Goal: Task Accomplishment & Management: Manage account settings

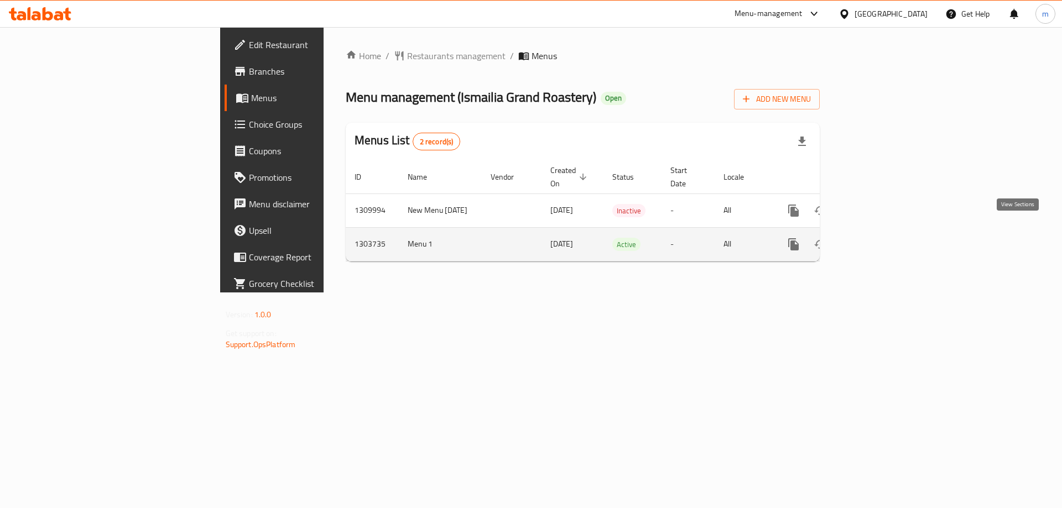
click at [886, 233] on link "enhanced table" at bounding box center [873, 244] width 27 height 27
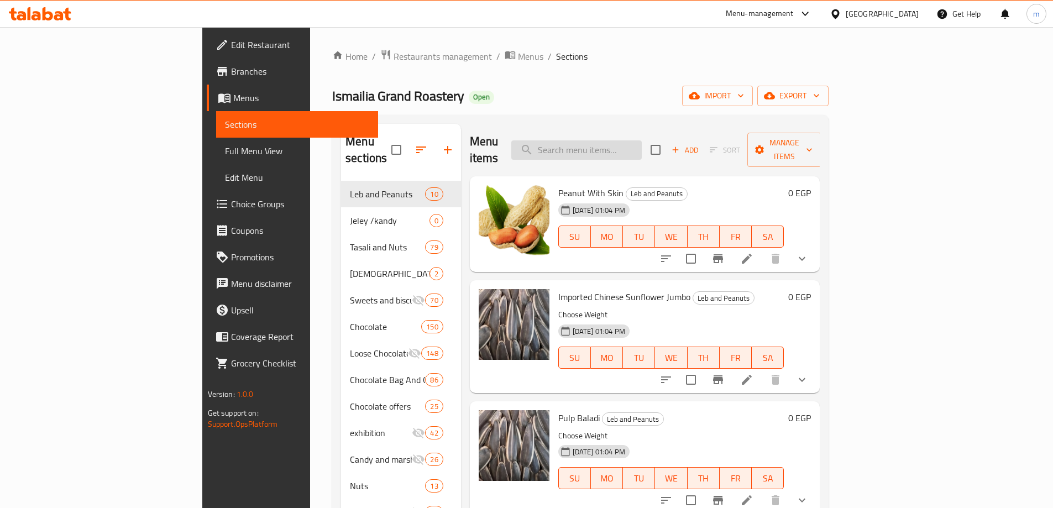
click at [642, 140] on input "search" at bounding box center [577, 149] width 131 height 19
paste input "Mega Biscuits"
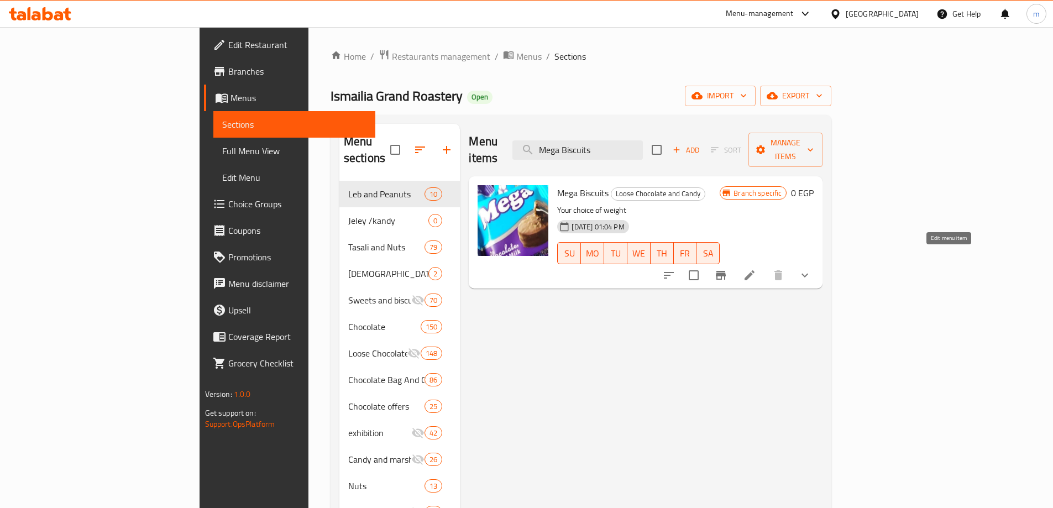
type input "Mega Biscuits"
click at [756, 269] on icon at bounding box center [749, 275] width 13 height 13
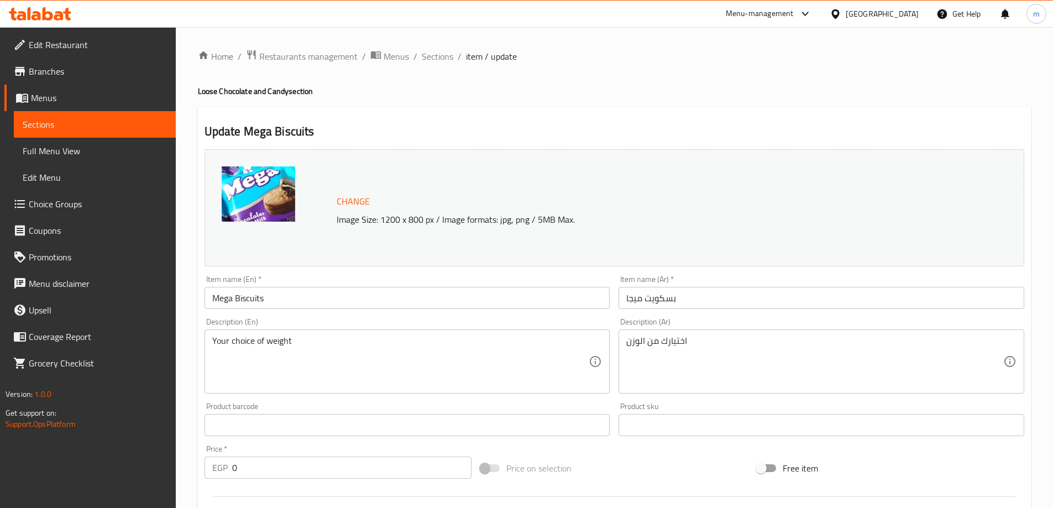
click at [473, 56] on span "item / update" at bounding box center [491, 56] width 51 height 13
click at [437, 60] on span "Sections" at bounding box center [438, 56] width 32 height 13
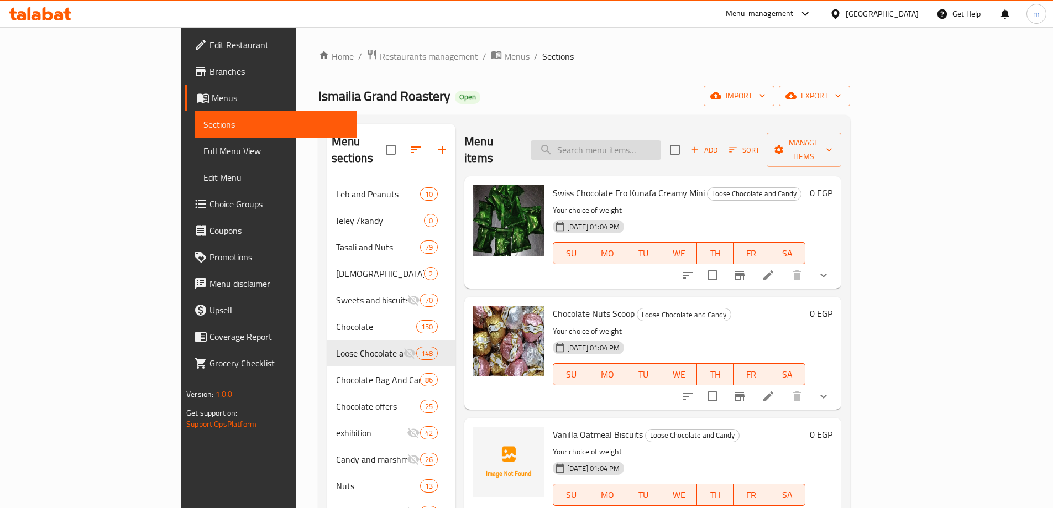
click at [638, 140] on input "search" at bounding box center [596, 149] width 131 height 19
paste input "Mega Kitkat"
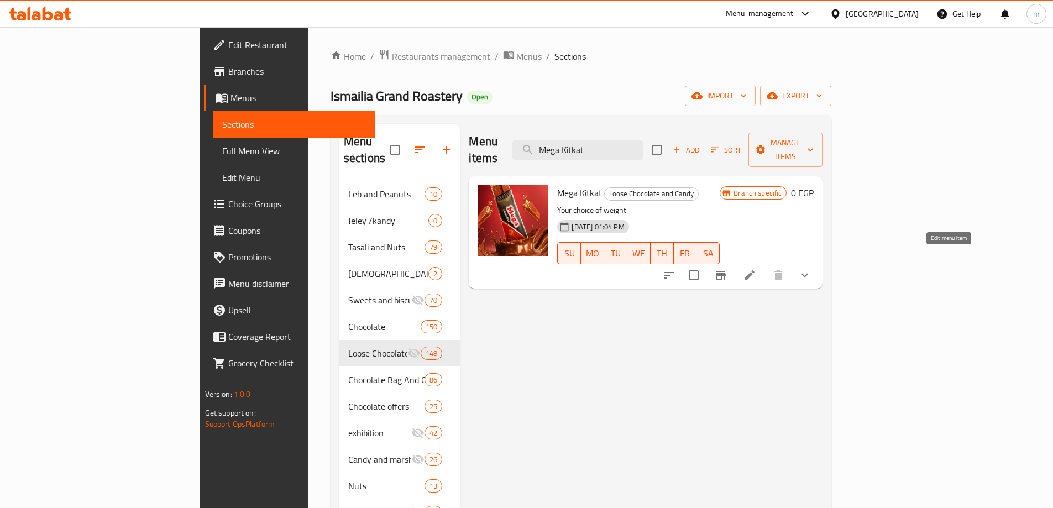
type input "Mega Kitkat"
click at [755, 270] on icon at bounding box center [750, 275] width 10 height 10
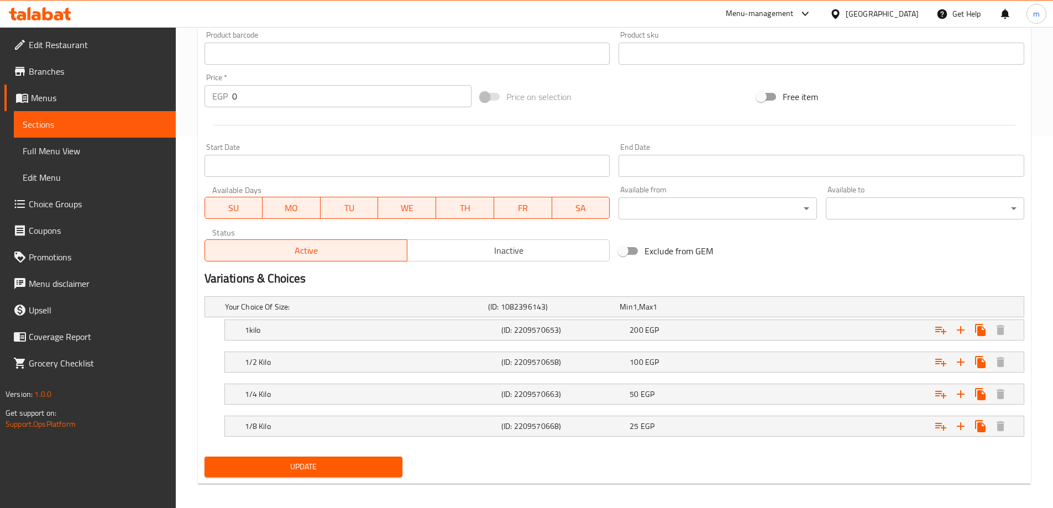
scroll to position [378, 0]
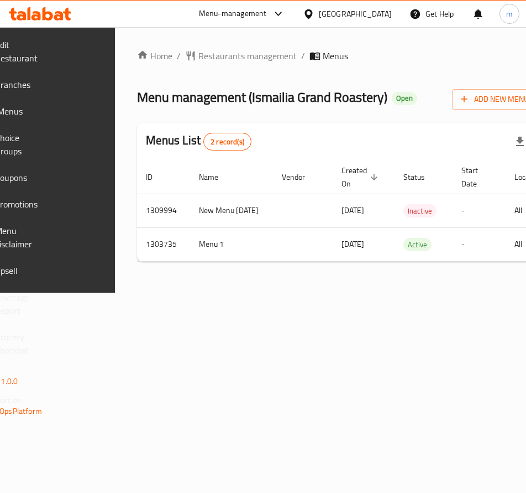
click at [267, 11] on div "Menu-management" at bounding box center [233, 13] width 68 height 13
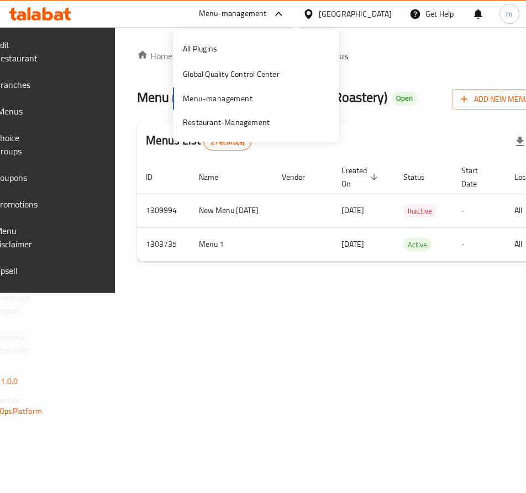
click at [247, 93] on div "All Plugins Global Quality Control Center Menu-management Restaurant-Management" at bounding box center [256, 85] width 166 height 99
click at [222, 97] on div "All Plugins Global Quality Control Center Menu-management Restaurant-Management" at bounding box center [256, 85] width 166 height 99
click at [223, 97] on div "All Plugins Global Quality Control Center Menu-management Restaurant-Management" at bounding box center [256, 85] width 166 height 99
click at [291, 97] on div "All Plugins Global Quality Control Center Menu-management Restaurant-Management" at bounding box center [256, 85] width 166 height 99
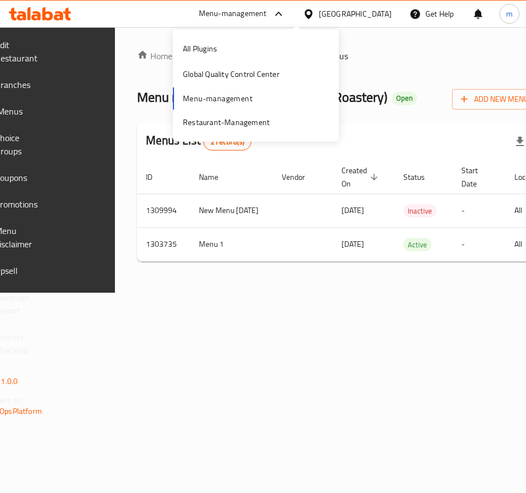
click at [242, 97] on div "All Plugins Global Quality Control Center Menu-management Restaurant-Management" at bounding box center [256, 85] width 166 height 99
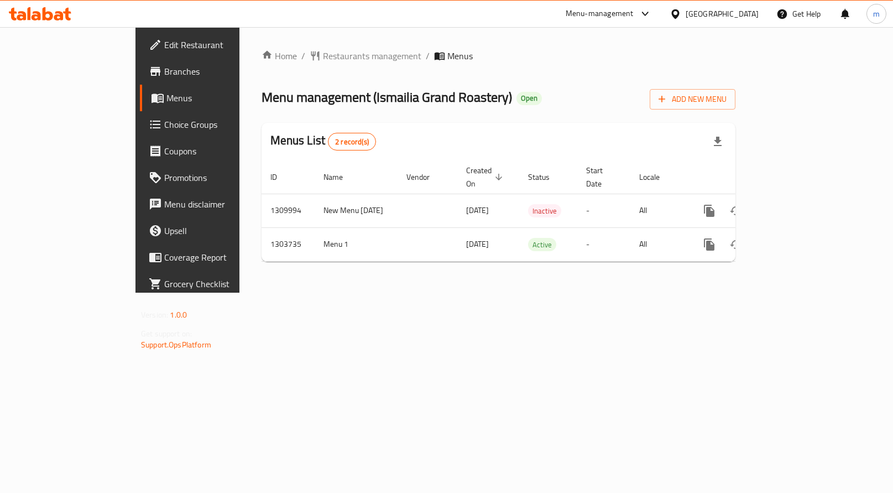
click at [450, 492] on html "​ Menu-management Egypt Get Help m Edit Restaurant Branches Menus Choice Groups…" at bounding box center [446, 246] width 893 height 493
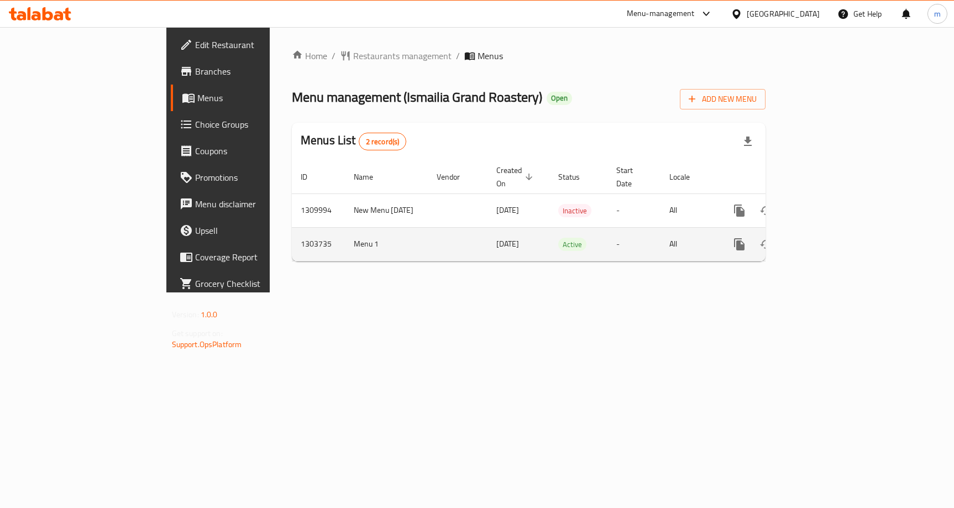
click at [526, 238] on icon "enhanced table" at bounding box center [819, 244] width 13 height 13
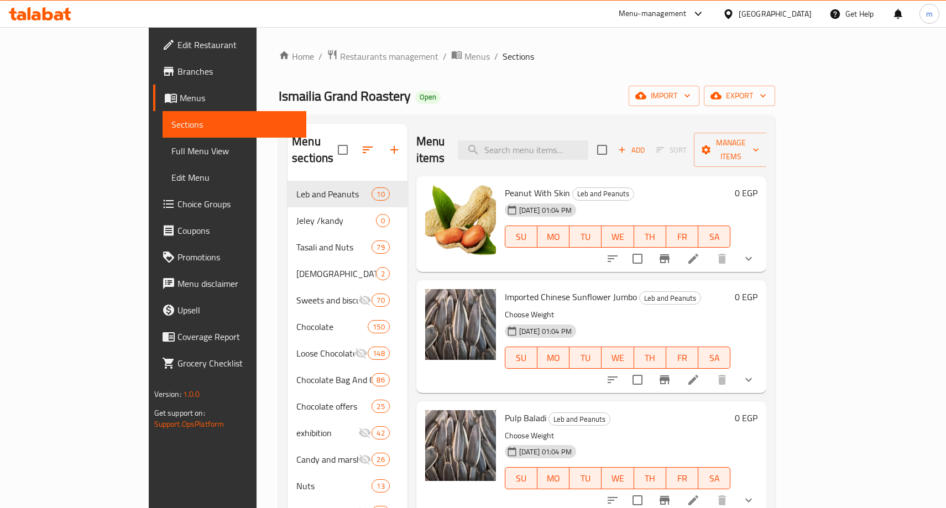
drag, startPoint x: 227, startPoint y: 2, endPoint x: 678, endPoint y: 44, distance: 453.2
click at [526, 44] on div "Home / Restaurants management / Menus / Sections Ismailia Grand Roastery Open i…" at bounding box center [527, 345] width 541 height 636
click at [340, 56] on span "Restaurants management" at bounding box center [389, 56] width 98 height 13
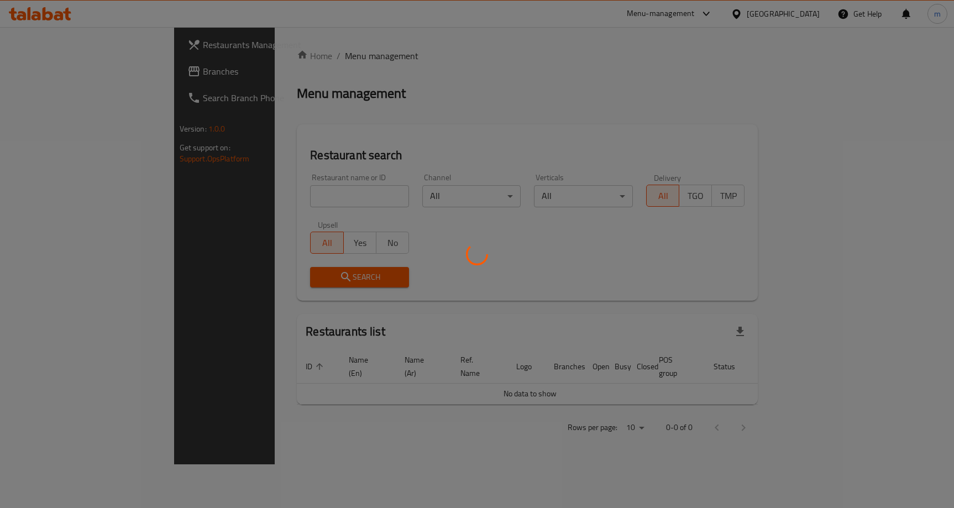
click at [85, 74] on div at bounding box center [477, 254] width 954 height 508
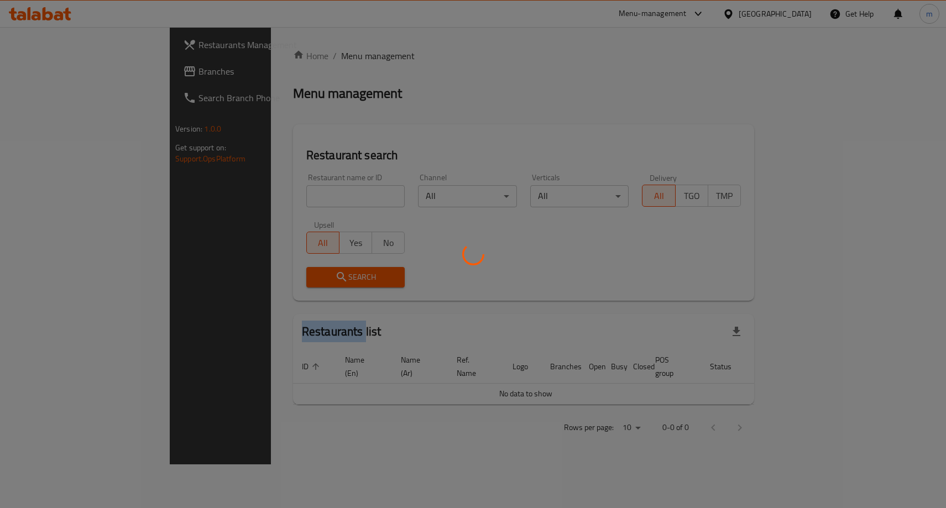
click at [85, 73] on div at bounding box center [473, 254] width 946 height 508
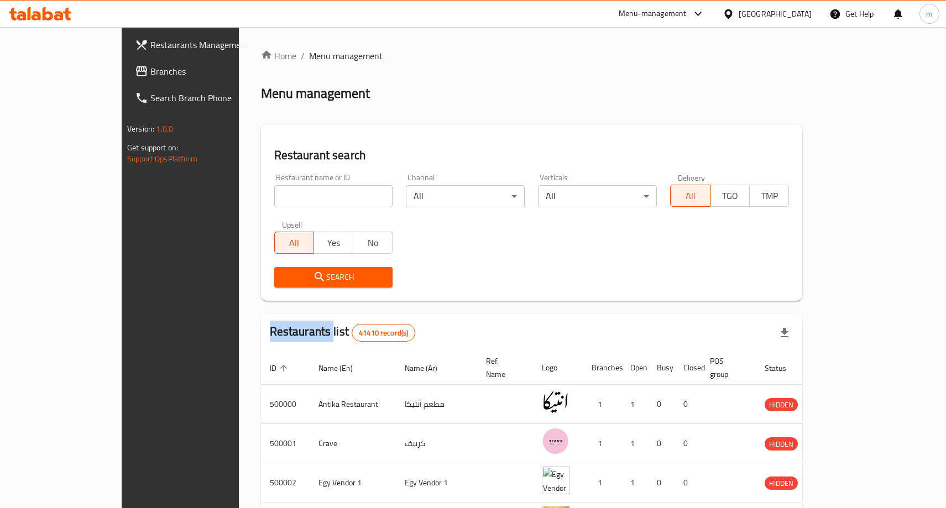
click at [150, 73] on span "Branches" at bounding box center [210, 71] width 121 height 13
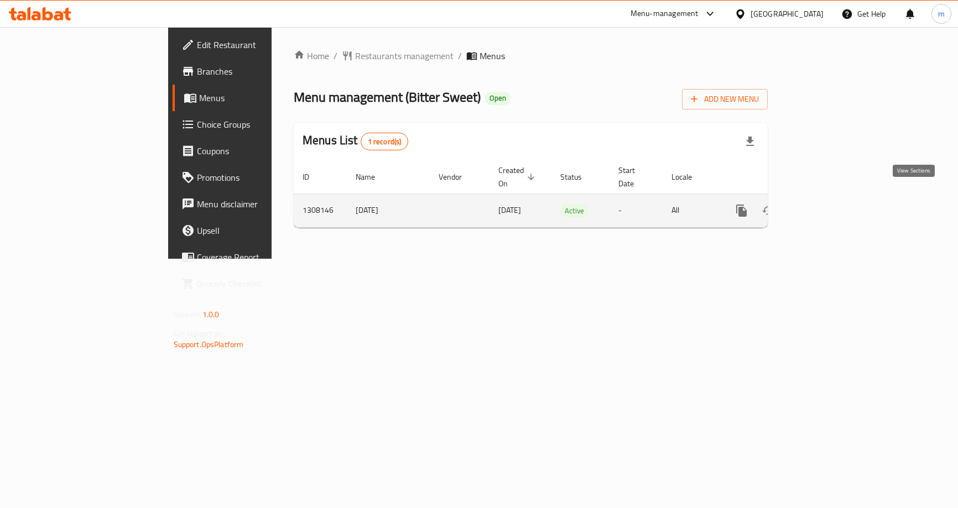
click at [828, 204] on icon "enhanced table" at bounding box center [821, 210] width 13 height 13
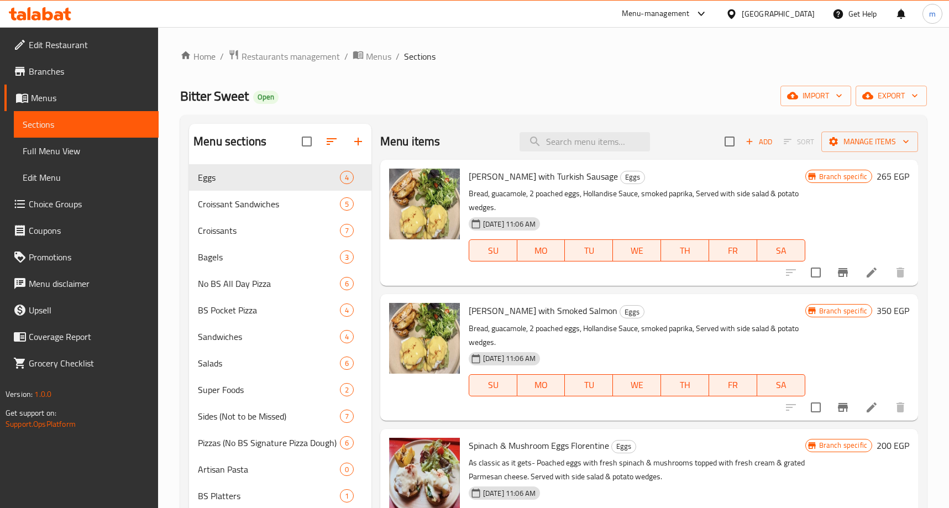
click at [93, 202] on span "Choice Groups" at bounding box center [89, 203] width 121 height 13
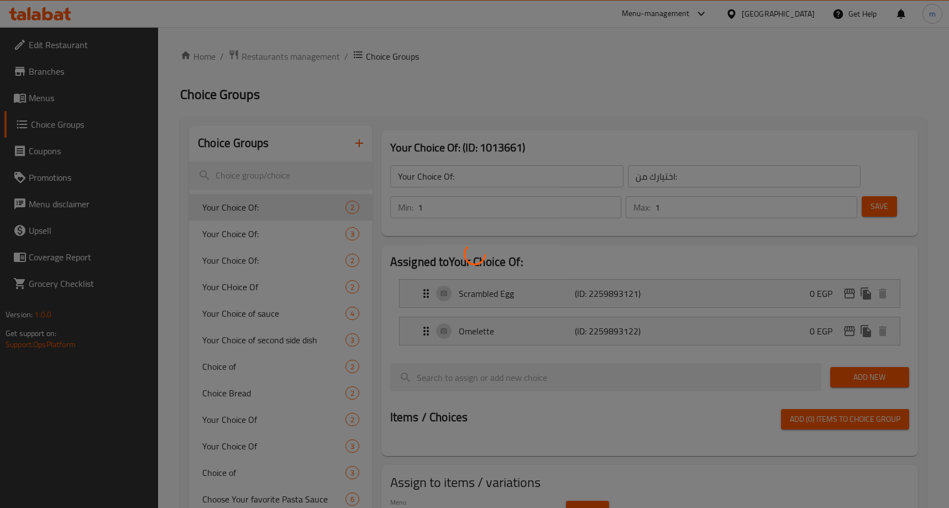
click at [270, 340] on div at bounding box center [474, 254] width 949 height 508
click at [271, 339] on div at bounding box center [474, 254] width 949 height 508
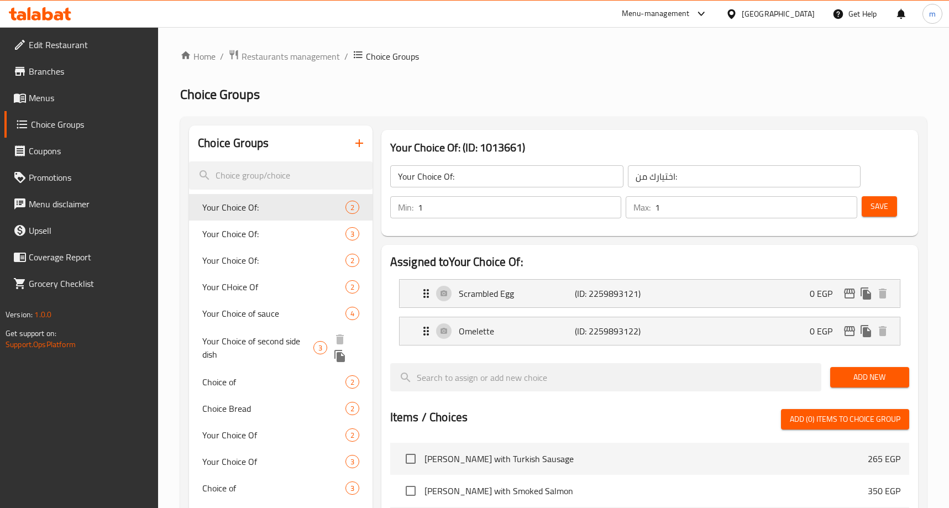
click at [284, 335] on span "Your Choice of second side dish" at bounding box center [257, 348] width 111 height 27
type input "Your Choice of second side dish"
type input "اختيارك للطبق الجانبي الثاني"
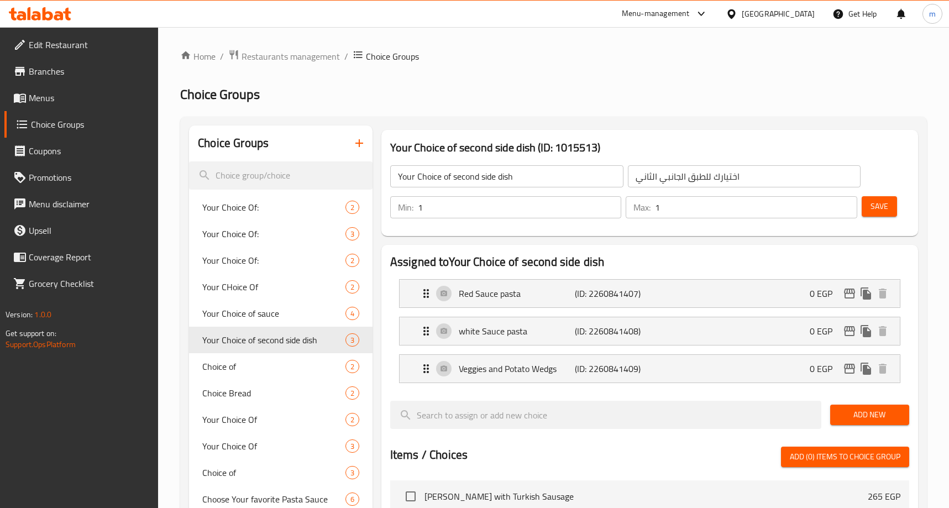
click at [614, 103] on h2 "Choice Groups" at bounding box center [553, 95] width 747 height 18
click at [283, 60] on span "Restaurants management" at bounding box center [291, 56] width 98 height 13
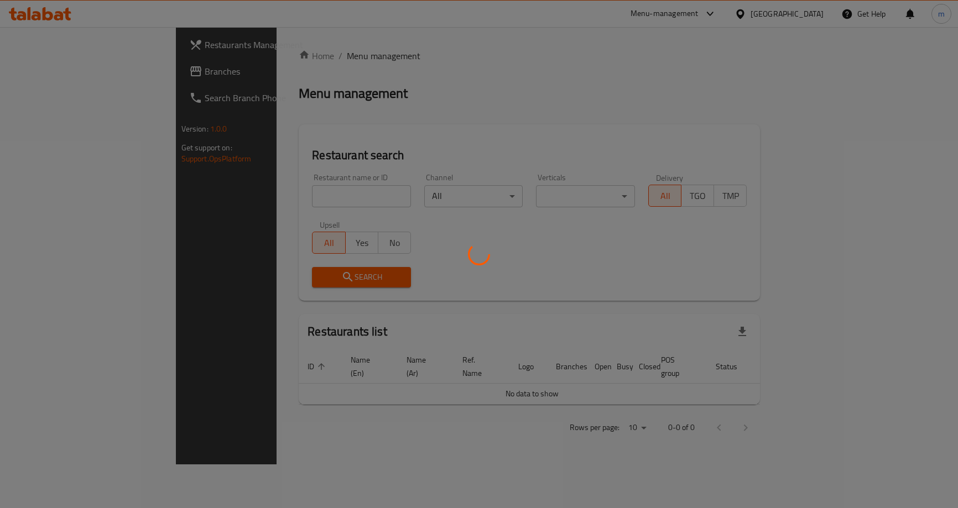
click at [80, 75] on div at bounding box center [479, 254] width 958 height 508
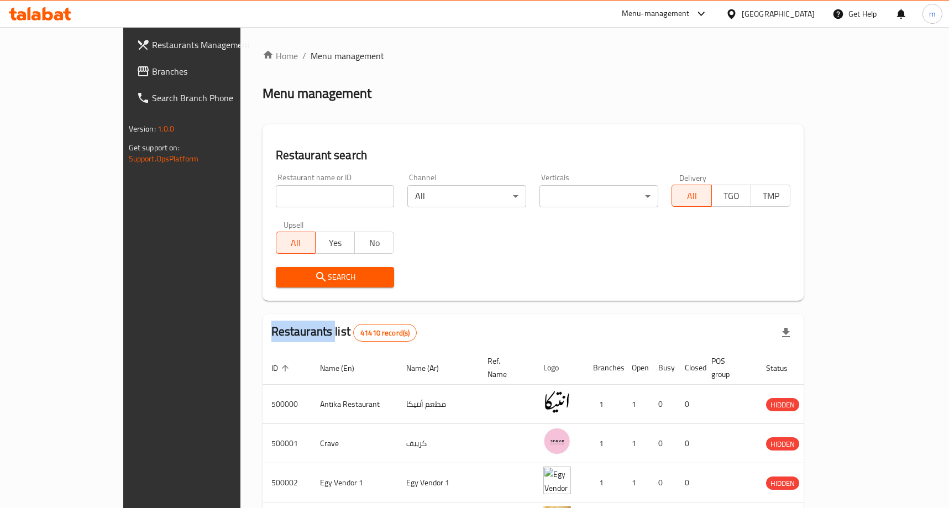
click at [79, 75] on div at bounding box center [474, 254] width 949 height 508
click at [123, 75] on div "Restaurants Management Branches Search Branch Phone Version: 1.0.0 Get support …" at bounding box center [474, 423] width 703 height 792
click at [152, 76] on span "Branches" at bounding box center [212, 71] width 121 height 13
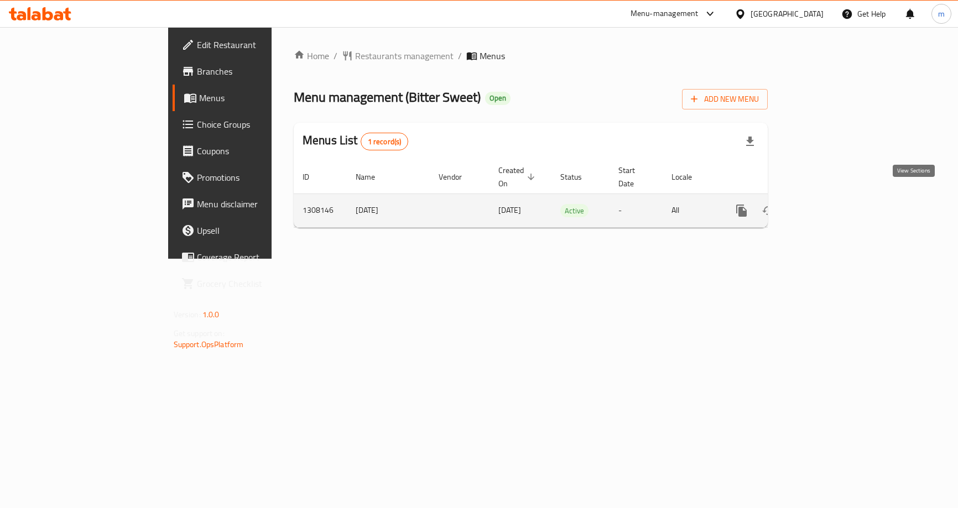
click at [834, 197] on link "enhanced table" at bounding box center [821, 210] width 27 height 27
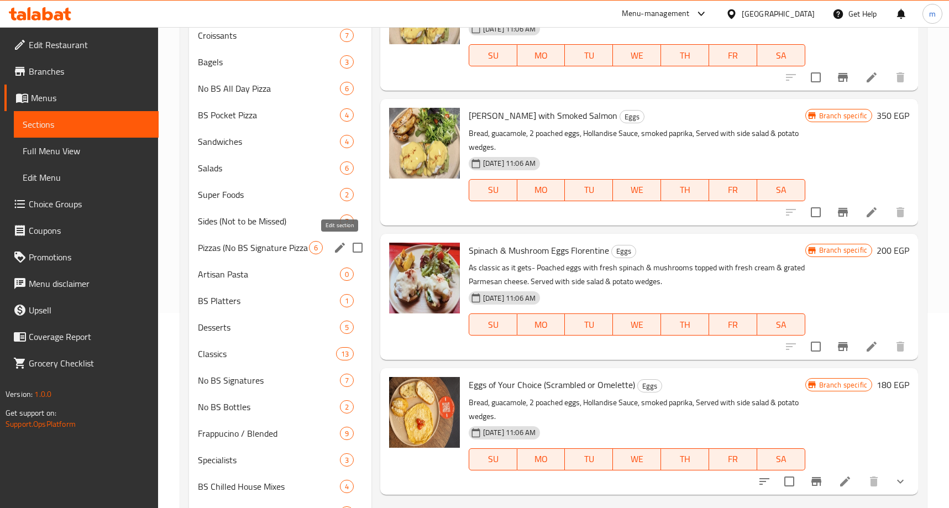
scroll to position [221, 0]
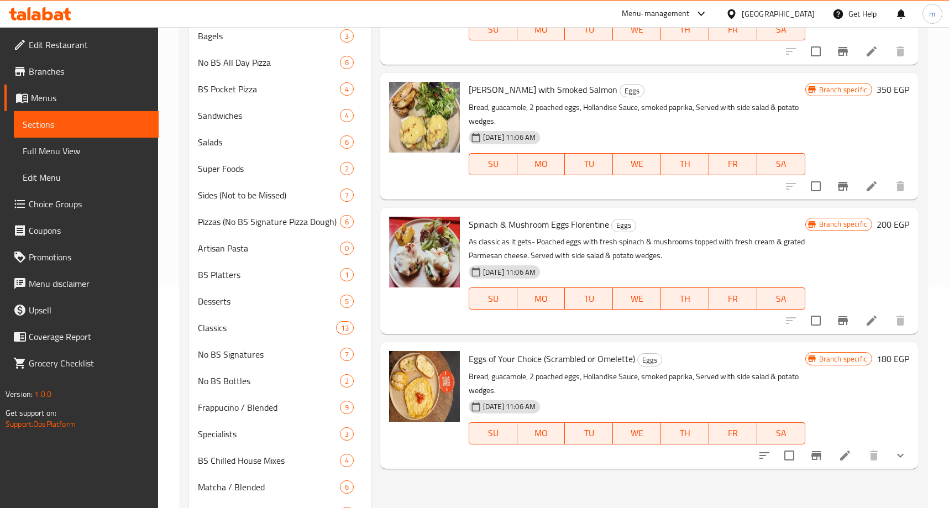
click at [30, 199] on span "Choice Groups" at bounding box center [89, 203] width 121 height 13
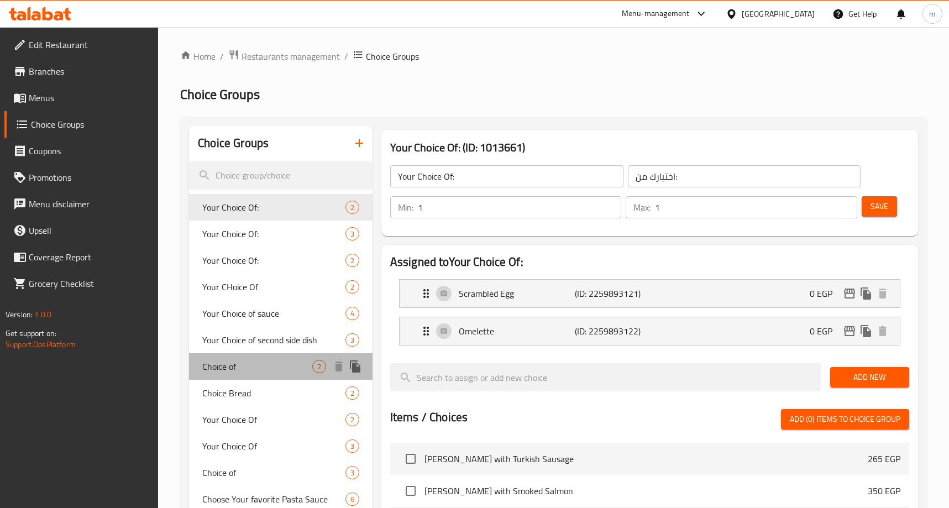
click at [258, 378] on div "Choice of 2" at bounding box center [281, 366] width 184 height 27
type input "Choice of"
type input "اختيار من"
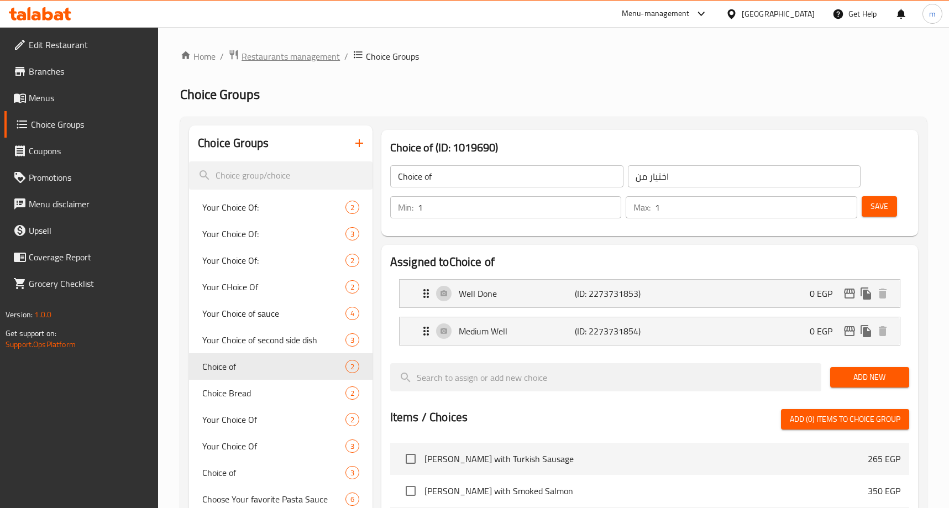
click at [311, 56] on span "Restaurants management" at bounding box center [291, 56] width 98 height 13
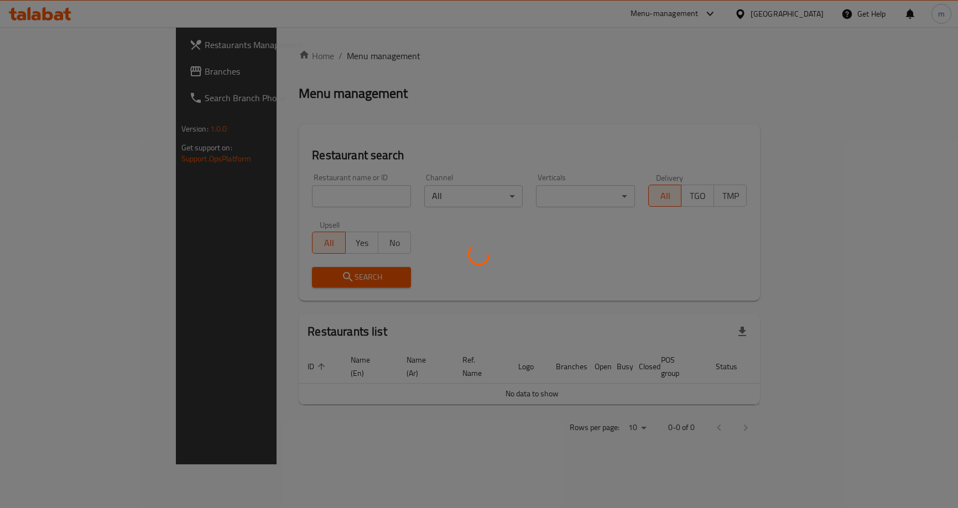
click at [19, 71] on div at bounding box center [479, 254] width 958 height 508
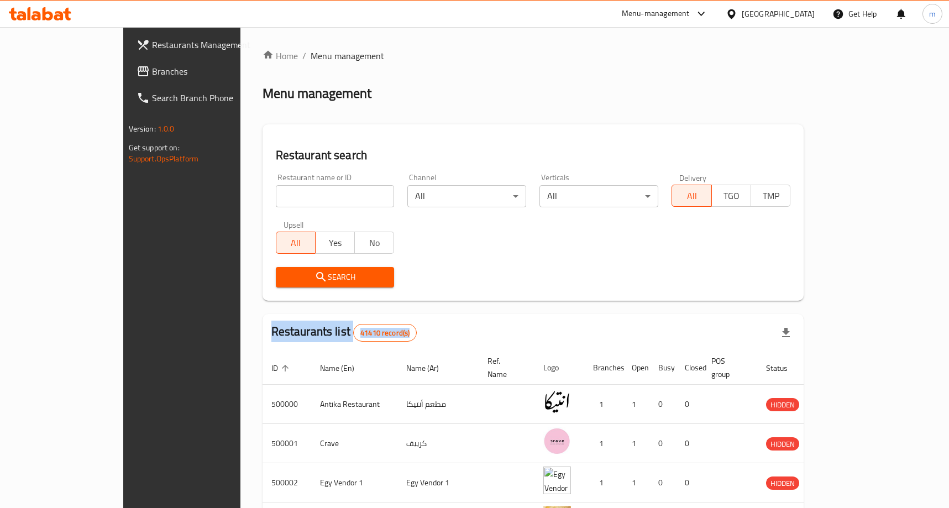
click at [152, 72] on span "Branches" at bounding box center [212, 71] width 121 height 13
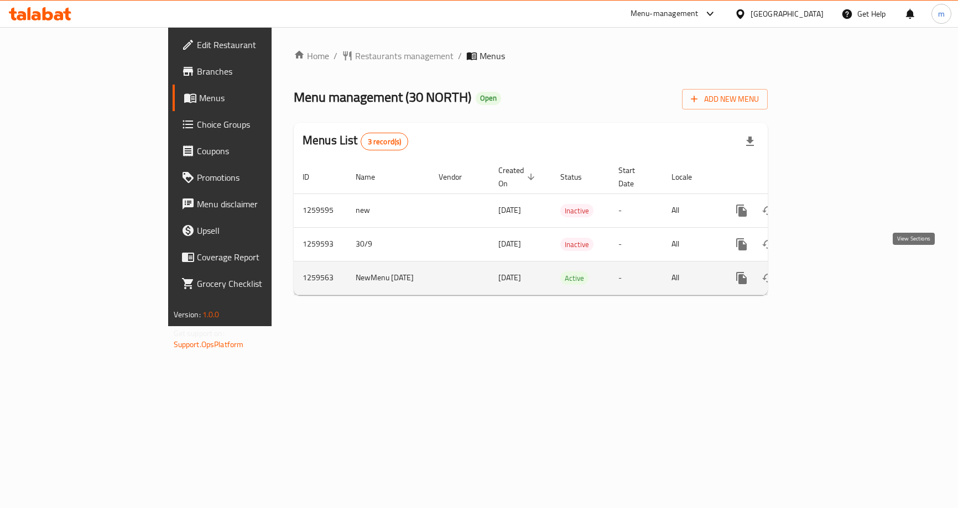
click at [828, 272] on icon "enhanced table" at bounding box center [821, 278] width 13 height 13
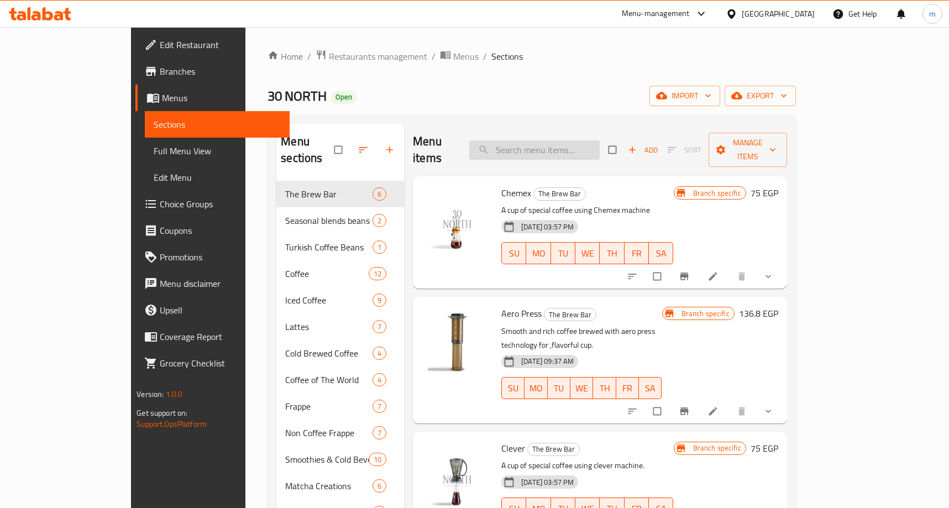
click at [600, 140] on input "search" at bounding box center [534, 149] width 131 height 19
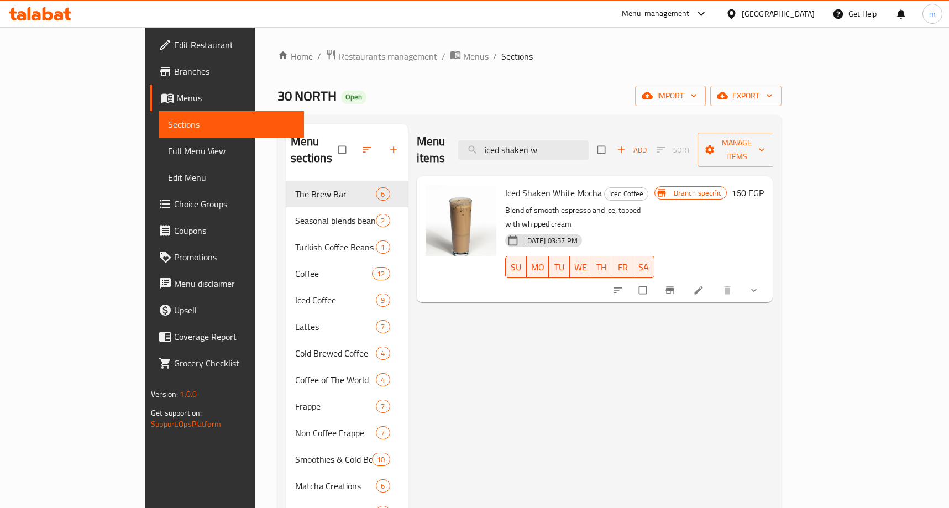
type input "iced shaken w"
click at [150, 211] on link "Choice Groups" at bounding box center [227, 204] width 154 height 27
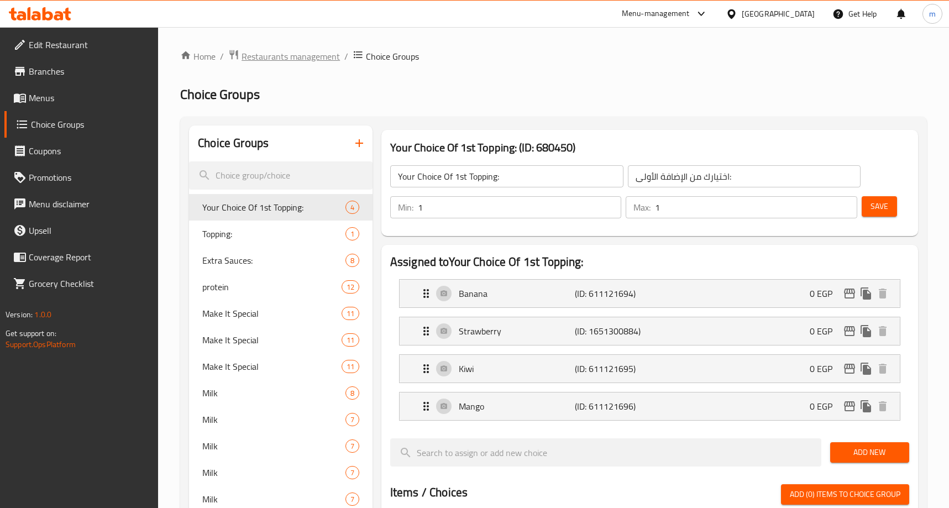
click at [285, 54] on span "Restaurants management" at bounding box center [291, 56] width 98 height 13
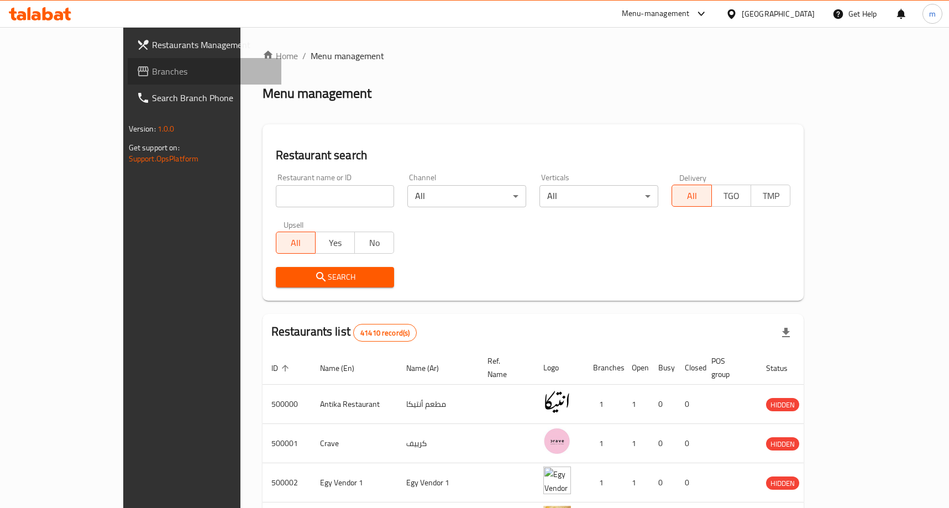
click at [152, 71] on span "Branches" at bounding box center [212, 71] width 121 height 13
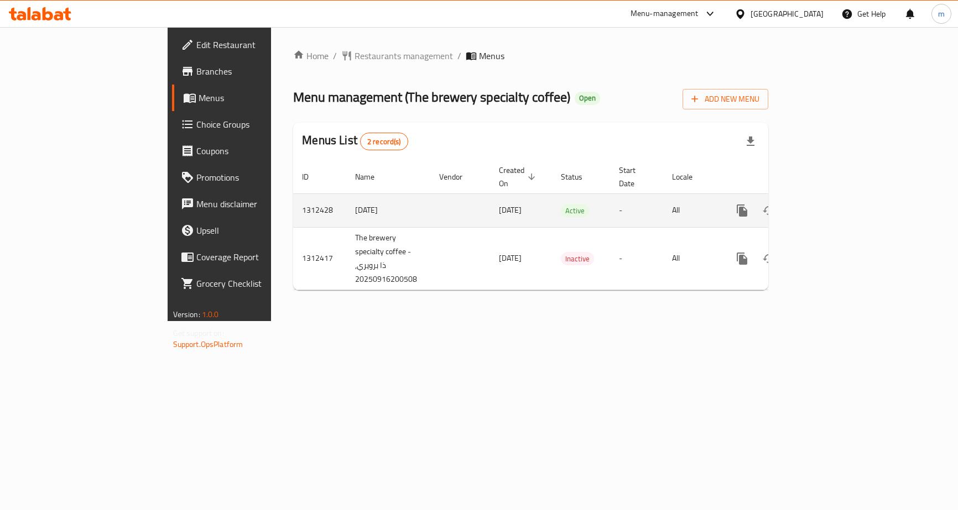
click at [828, 204] on icon "enhanced table" at bounding box center [821, 210] width 13 height 13
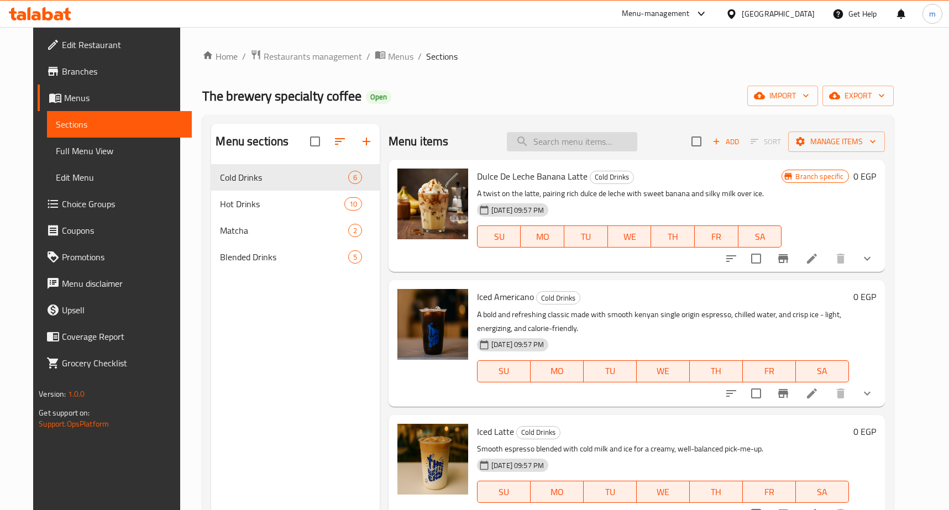
click at [570, 143] on input "search" at bounding box center [572, 141] width 131 height 19
paste input "Iced Spanish Latte"
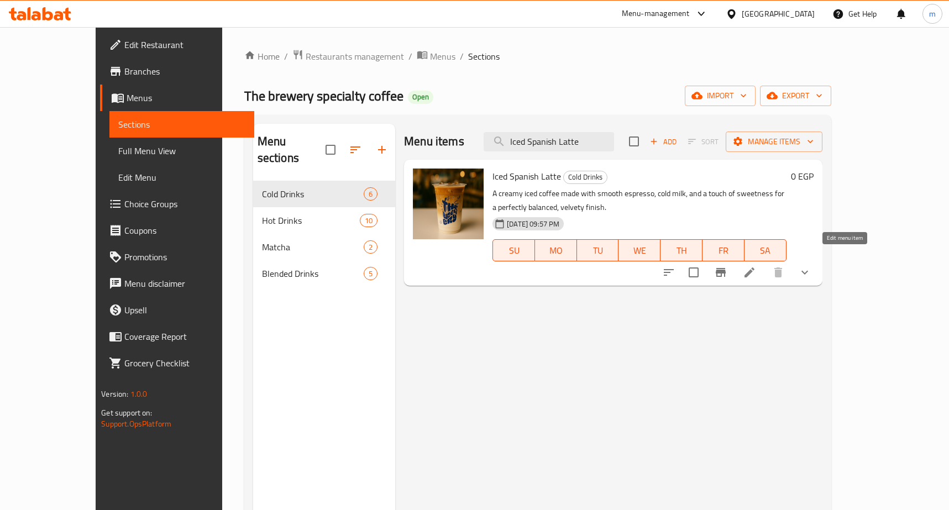
type input "Iced Spanish Latte"
click at [756, 266] on icon at bounding box center [749, 272] width 13 height 13
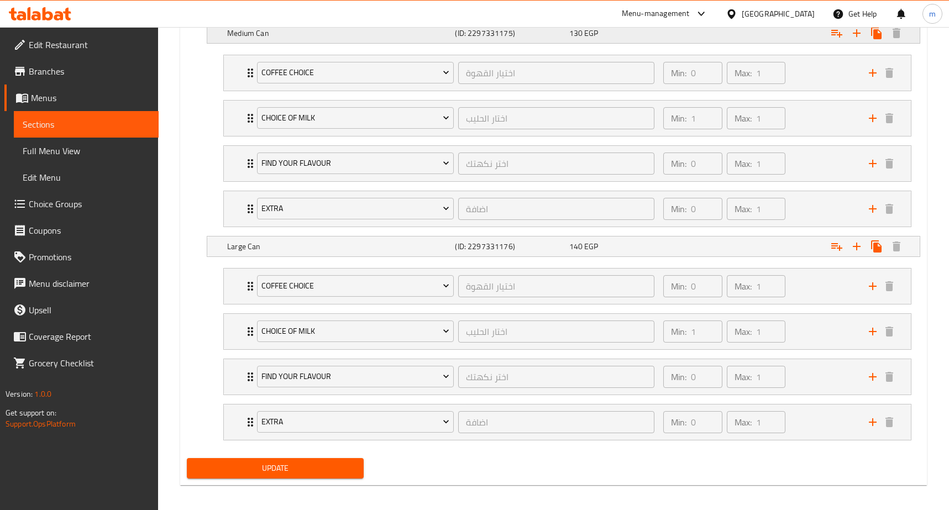
scroll to position [888, 0]
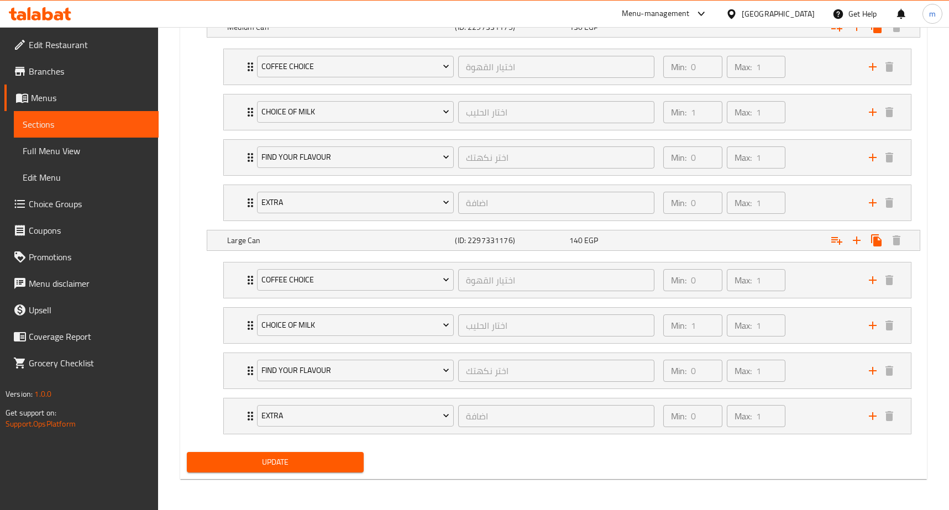
click at [191, 280] on nav "Coffee Choice اختيار القهوة ​ Min: 0 ​ Max: 1 ​ Decaf (ID: 2305301934) 15 EGP N…" at bounding box center [554, 348] width 734 height 190
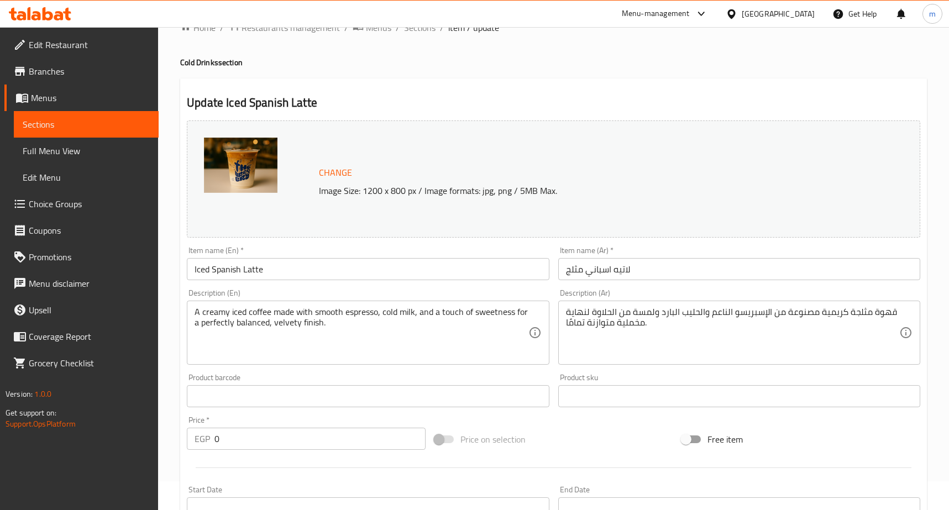
scroll to position [0, 0]
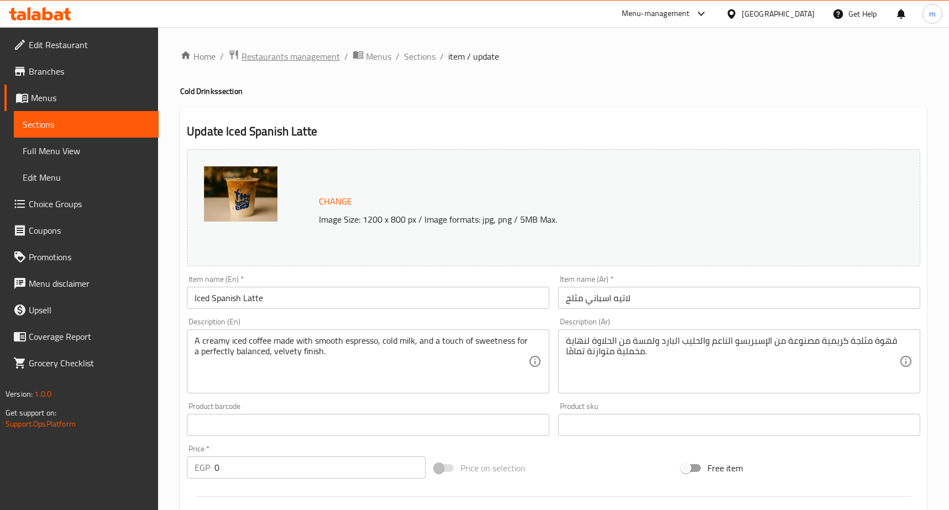
click at [277, 55] on span "Restaurants management" at bounding box center [291, 56] width 98 height 13
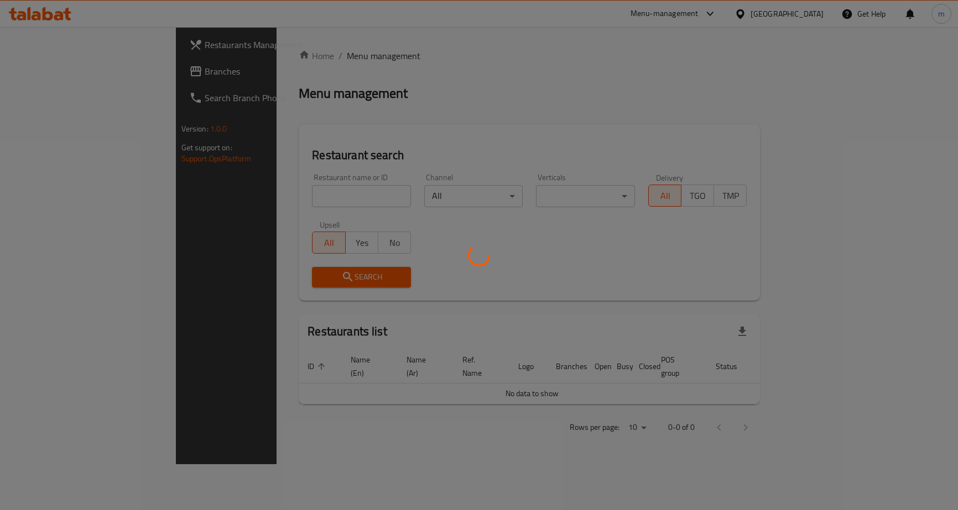
click at [40, 74] on div at bounding box center [479, 255] width 958 height 510
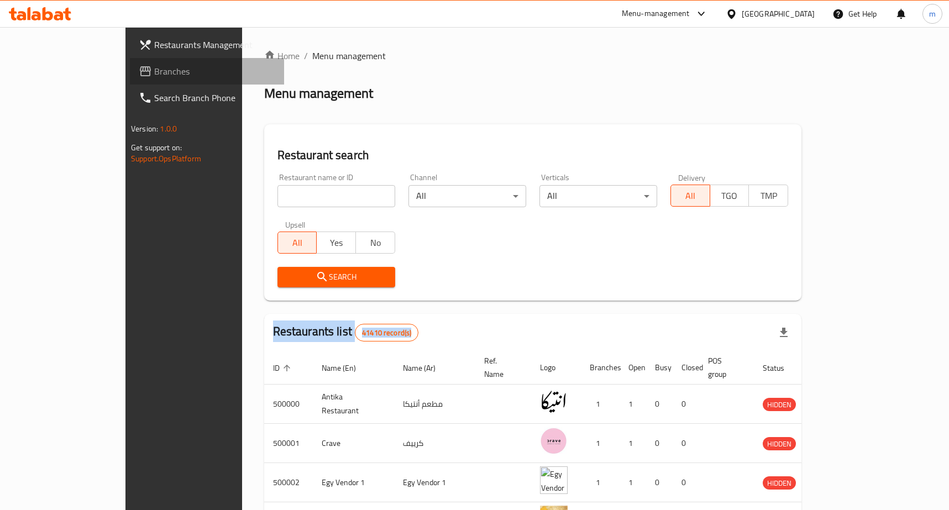
click at [154, 78] on span "Branches" at bounding box center [214, 71] width 121 height 13
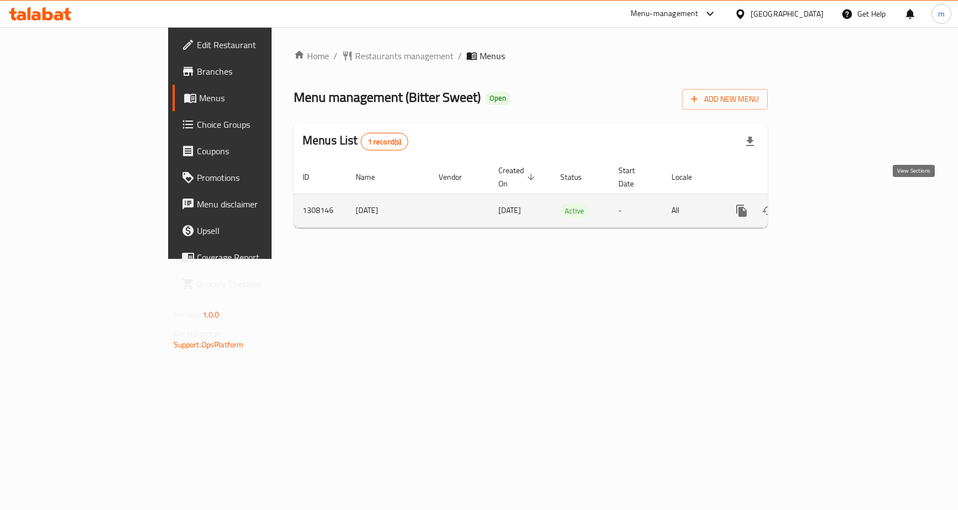
click at [828, 204] on icon "enhanced table" at bounding box center [821, 210] width 13 height 13
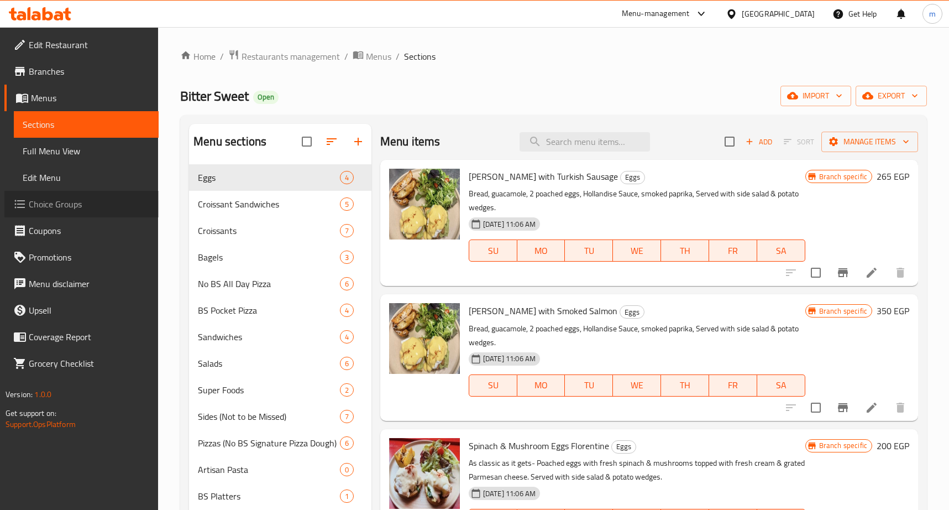
click at [81, 202] on span "Choice Groups" at bounding box center [89, 203] width 121 height 13
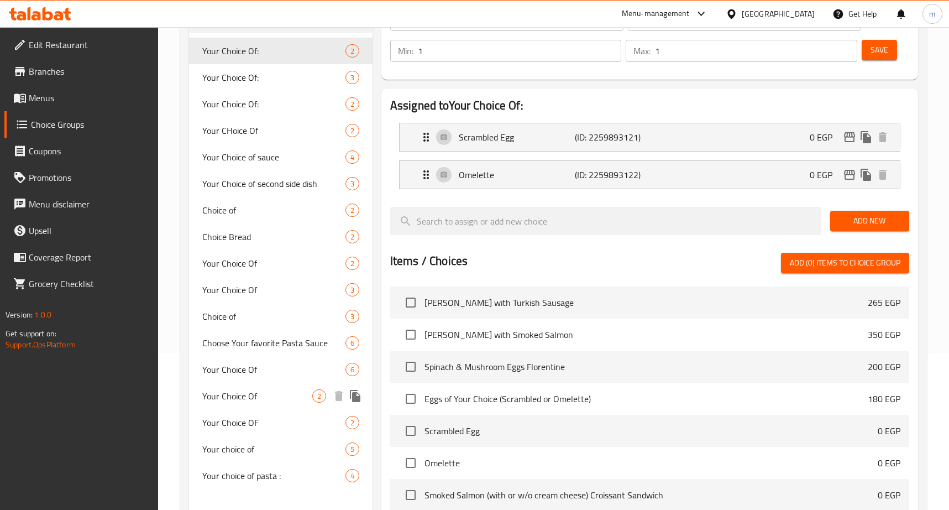
scroll to position [356, 0]
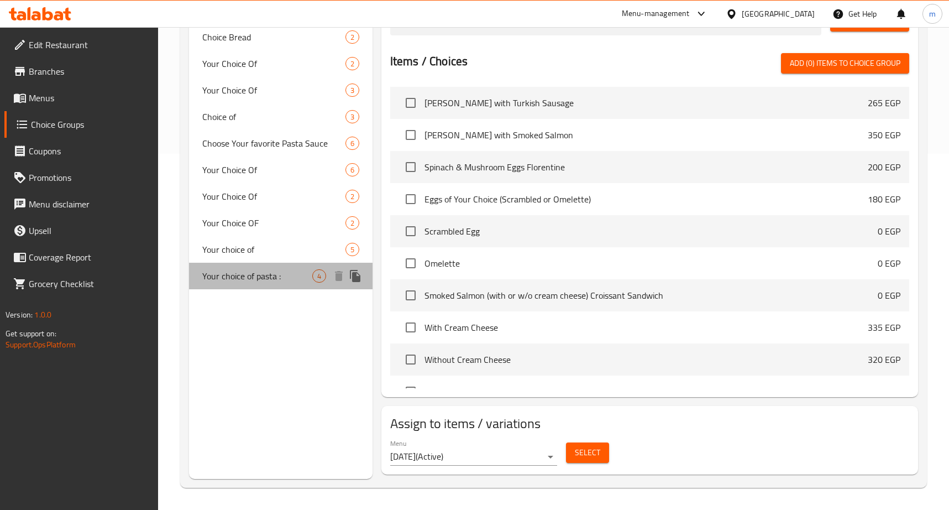
click at [279, 280] on span "Your choice of pasta :" at bounding box center [257, 275] width 110 height 13
type input "Your choice of pasta :"
type input "اختيارك من نوع المكرونة :"
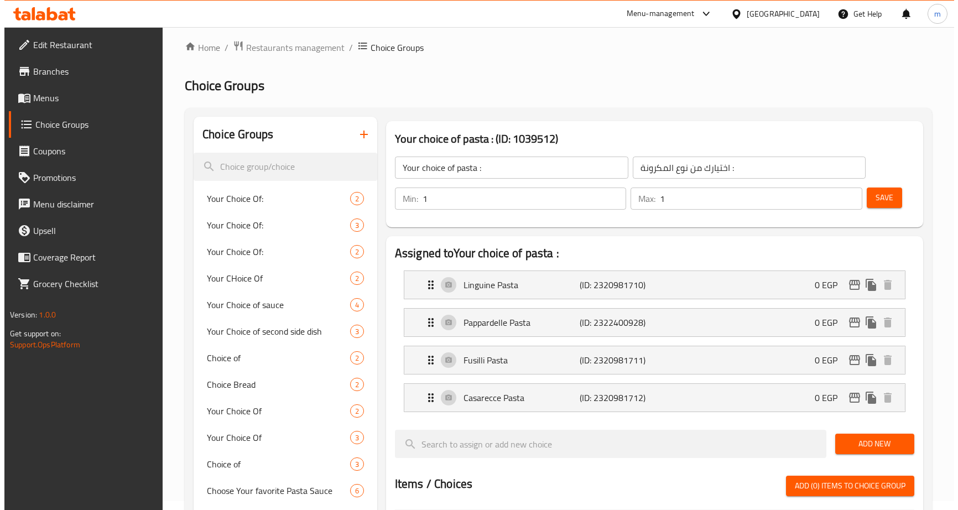
scroll to position [0, 0]
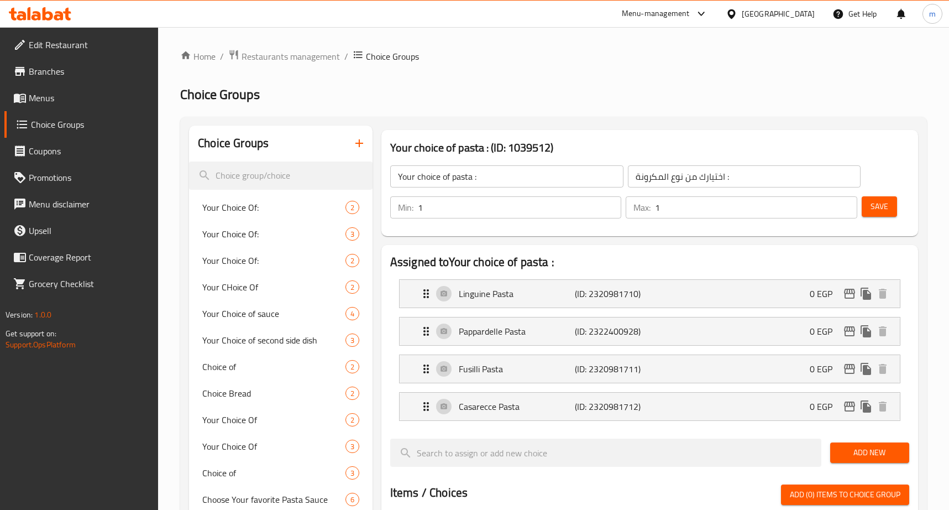
click at [548, 115] on div "Home / Restaurants management / Choice Groups Choice Groups Choice Groups Your …" at bounding box center [553, 484] width 747 height 870
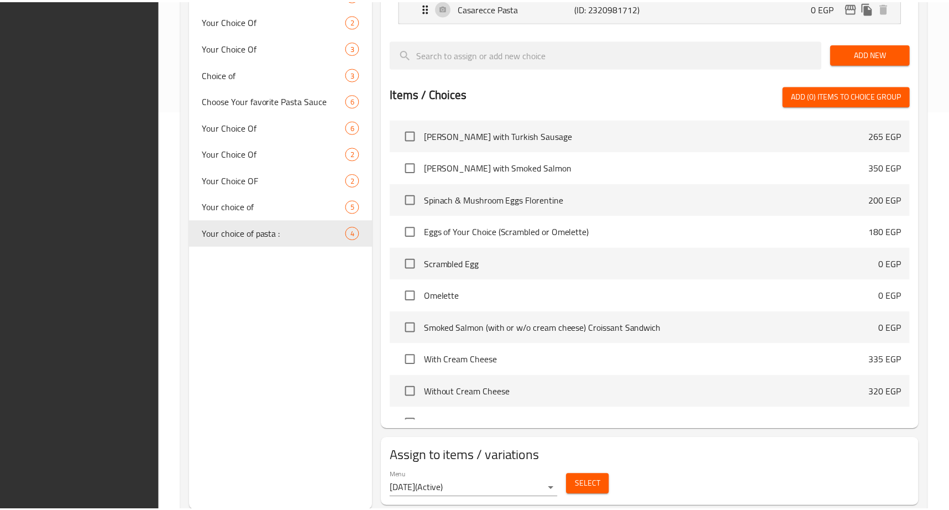
scroll to position [431, 0]
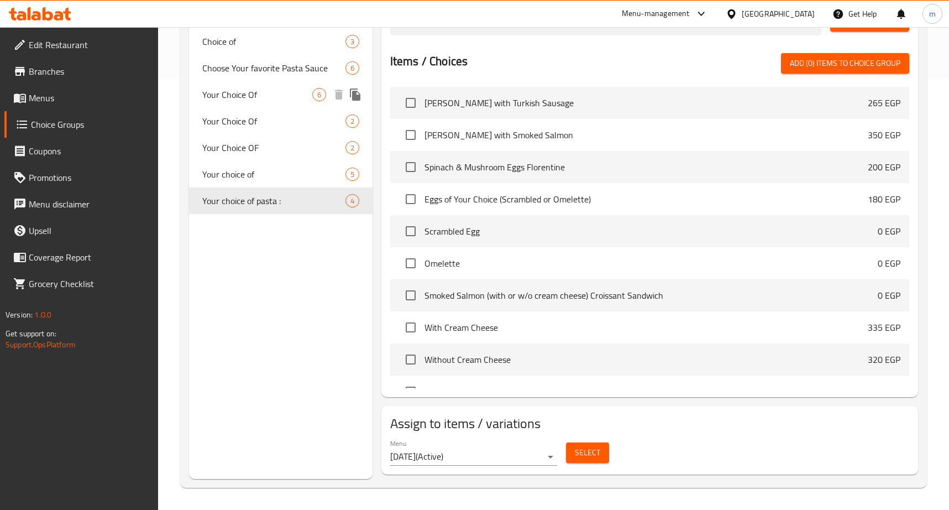
click at [246, 92] on span "Your Choice Of" at bounding box center [257, 94] width 110 height 13
type input "Your Choice Of"
type input "اختيارك من"
type input "0"
type input "2"
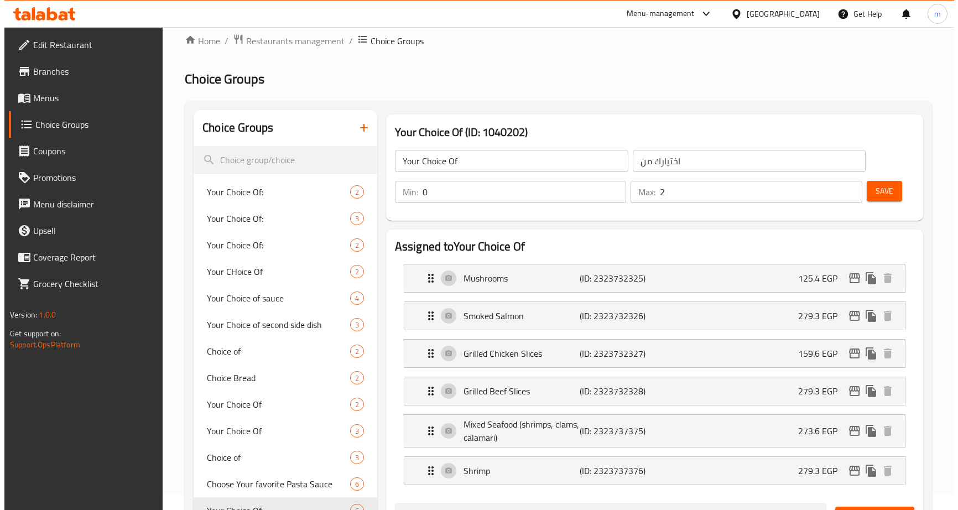
scroll to position [0, 0]
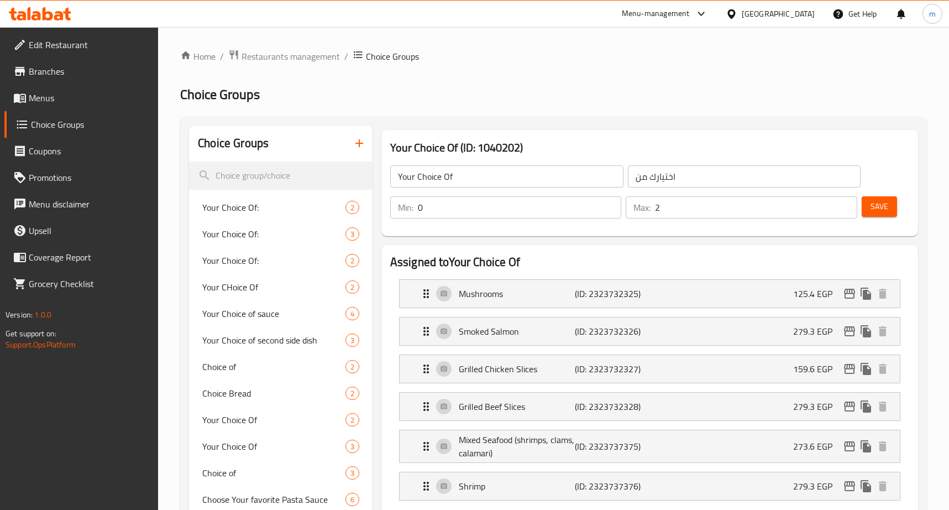
click at [607, 94] on h2 "Choice Groups" at bounding box center [553, 95] width 747 height 18
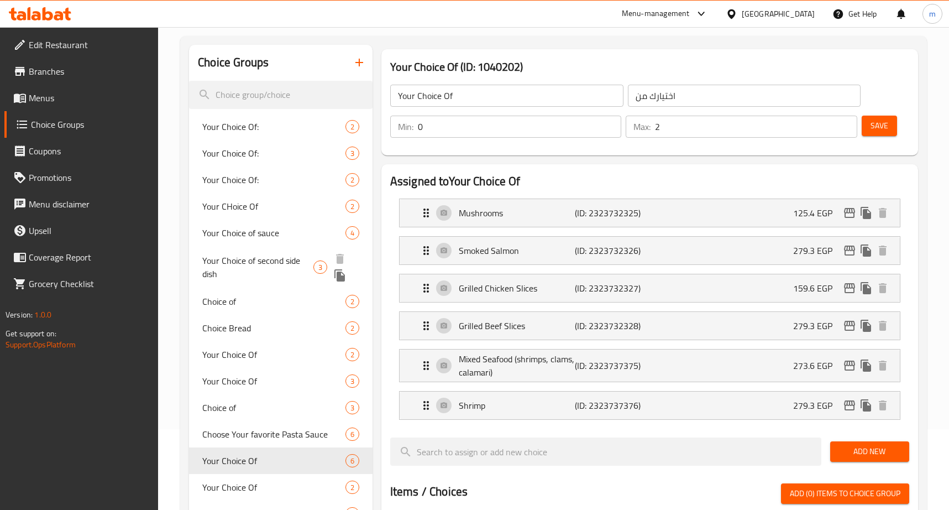
scroll to position [276, 0]
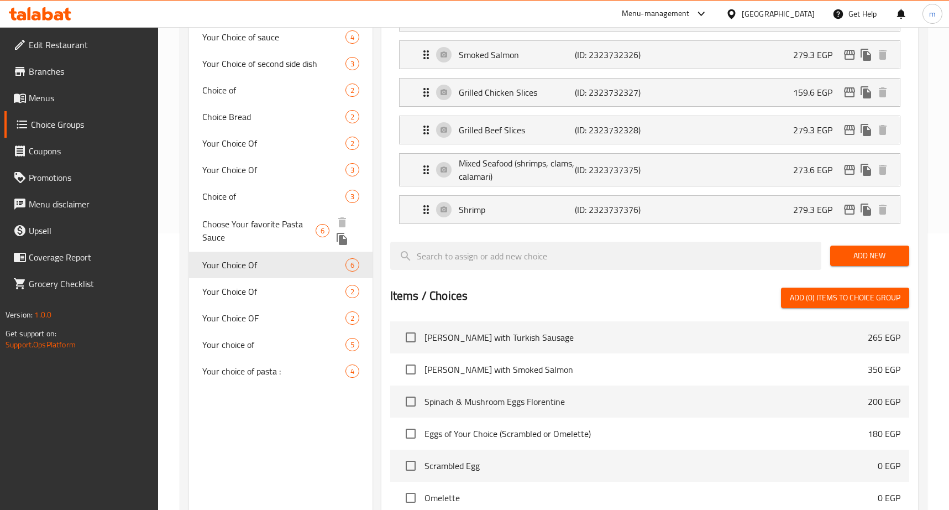
click at [253, 225] on span "Choose Your favorite Pasta Sauce" at bounding box center [258, 230] width 113 height 27
type input "Choose Your favorite Pasta Sauce"
type input "اختار صلصة المكرونة التي تفضلها"
type input "1"
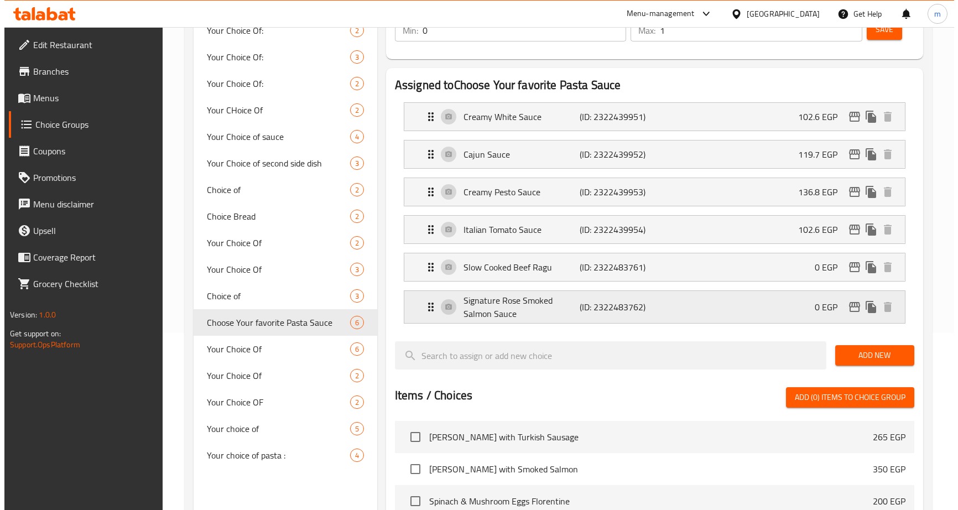
scroll to position [0, 0]
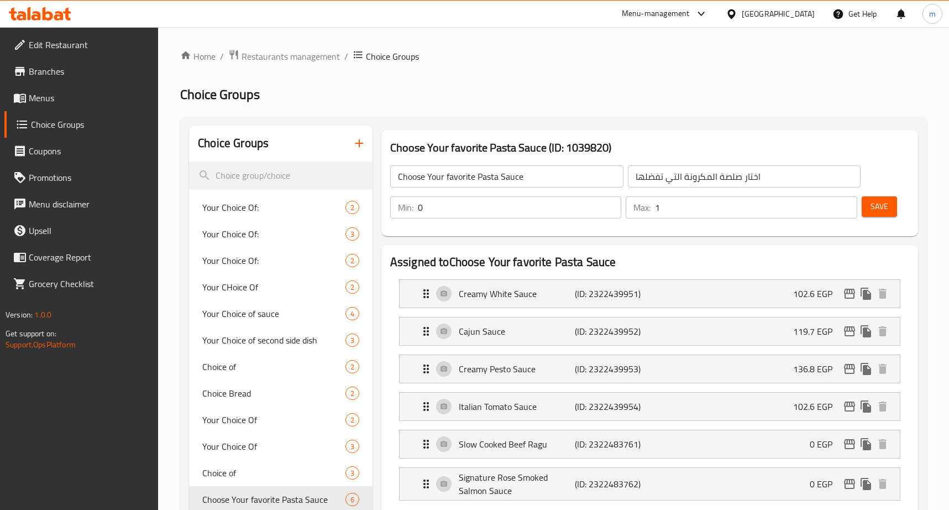
click at [494, 91] on h2 "Choice Groups" at bounding box center [553, 95] width 747 height 18
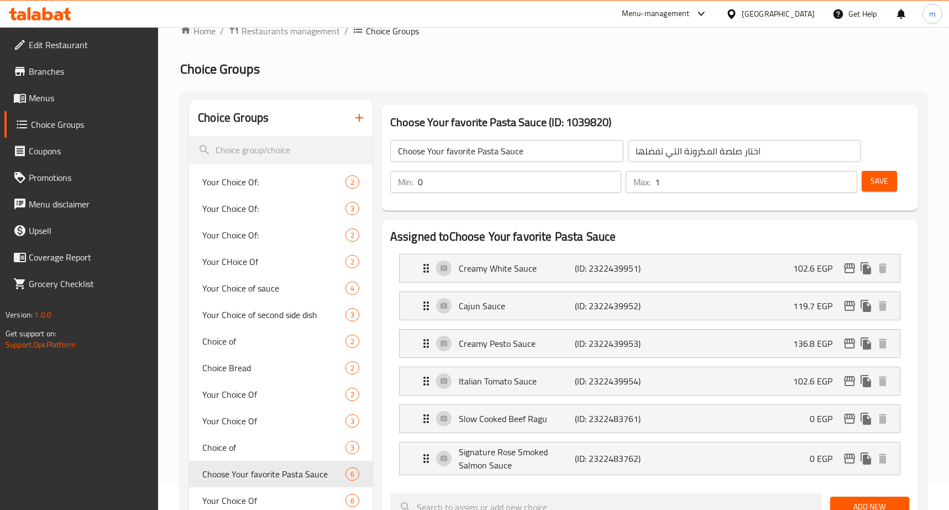
scroll to position [13, 0]
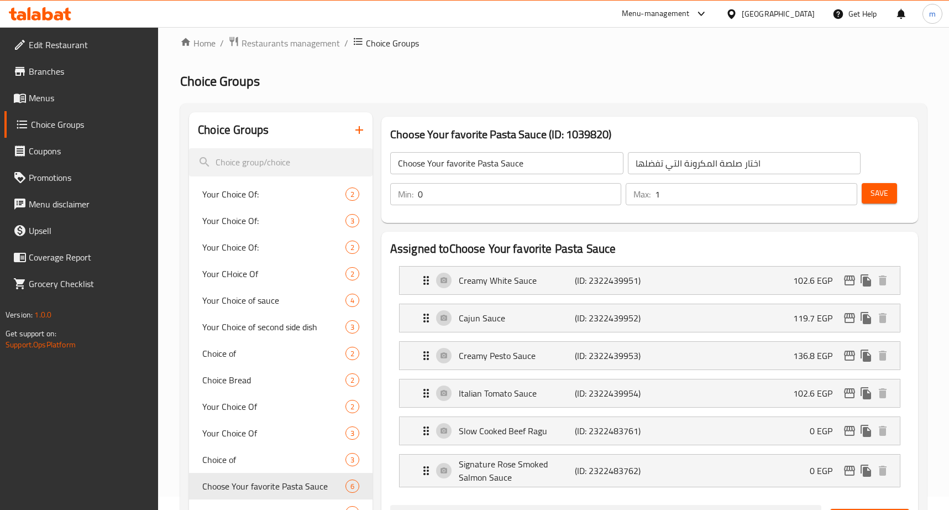
click at [491, 93] on div "Home / Restaurants management / Choice Groups Choice Groups Choice Groups Your …" at bounding box center [553, 510] width 747 height 949
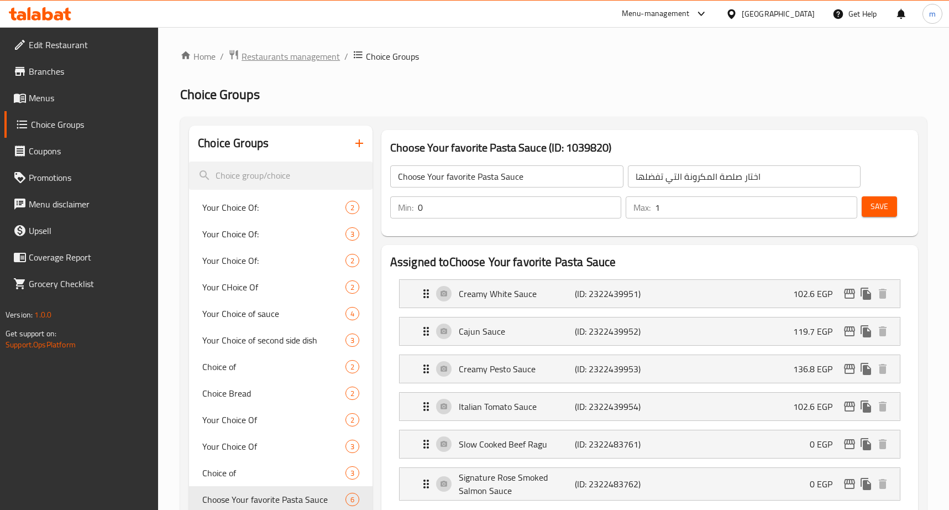
click at [279, 50] on span "Restaurants management" at bounding box center [291, 56] width 98 height 13
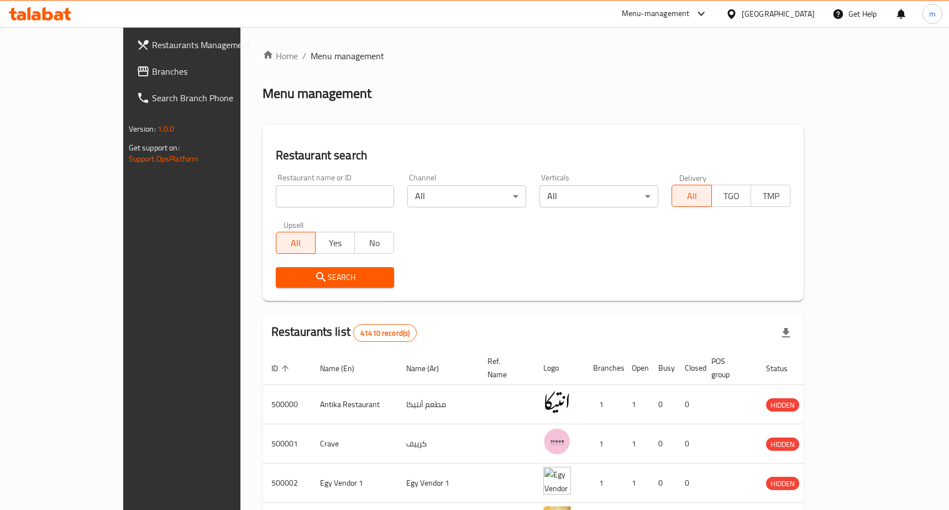
click at [66, 77] on div at bounding box center [474, 255] width 949 height 510
click at [152, 77] on span "Branches" at bounding box center [212, 71] width 121 height 13
